Goal: Find specific page/section: Find specific page/section

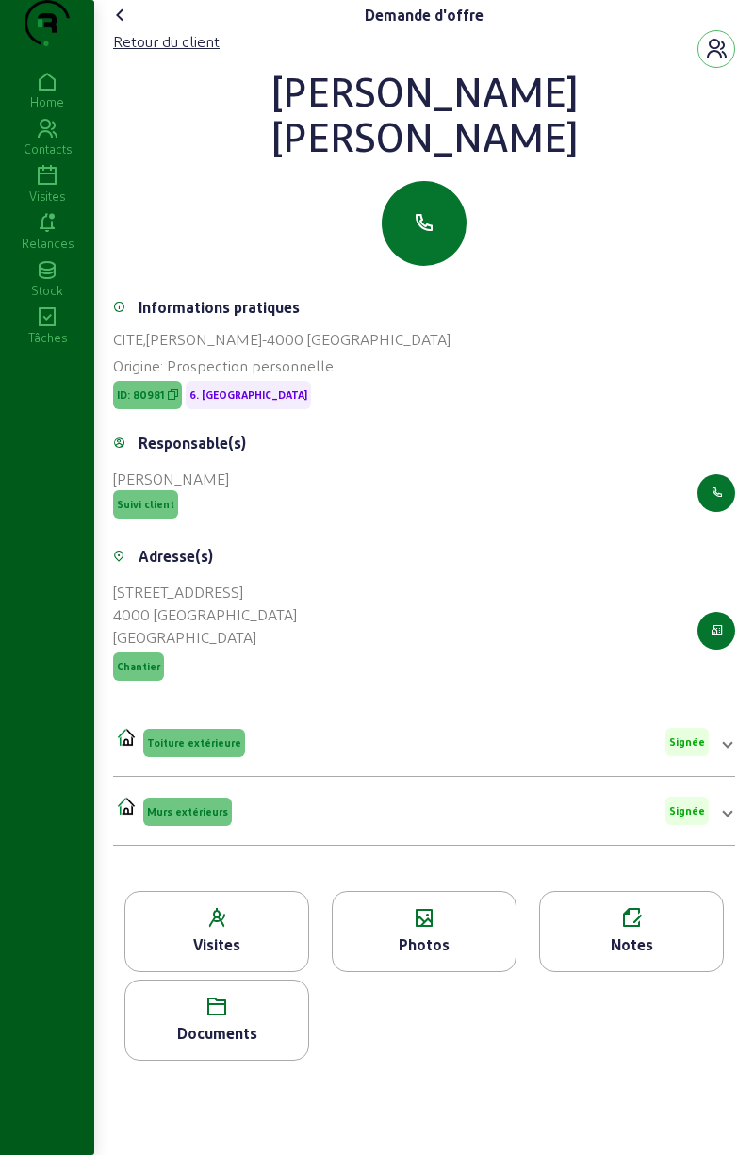
click at [131, 26] on icon at bounding box center [120, 15] width 23 height 23
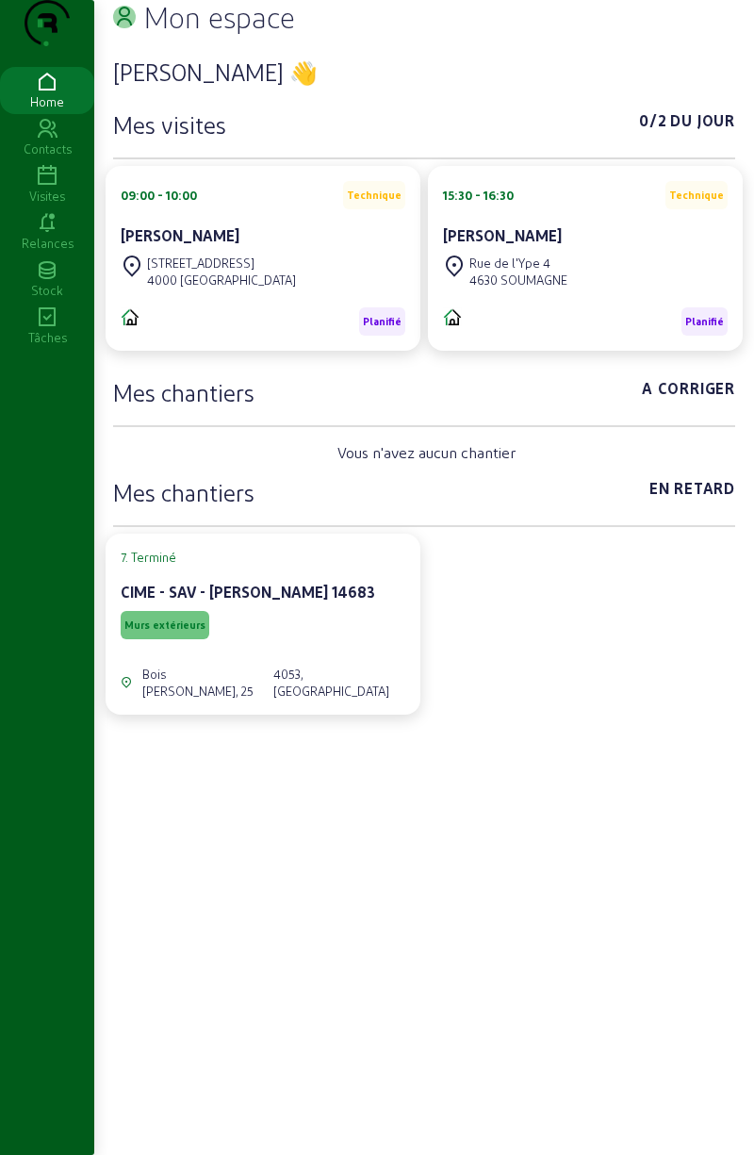
click at [49, 205] on div "Visites" at bounding box center [47, 196] width 94 height 17
